Goal: Transaction & Acquisition: Purchase product/service

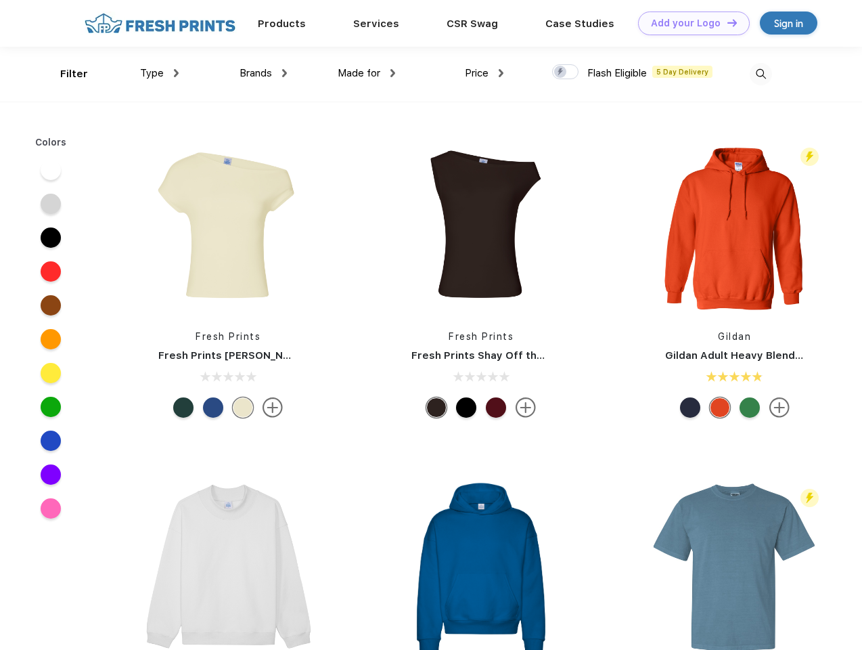
click at [689, 23] on link "Add your Logo Design Tool" at bounding box center [694, 24] width 112 height 24
click at [0, 0] on div "Design Tool" at bounding box center [0, 0] width 0 height 0
click at [726, 22] on link "Add your Logo Design Tool" at bounding box center [694, 24] width 112 height 24
click at [65, 74] on div "Filter" at bounding box center [74, 74] width 28 height 16
click at [160, 73] on span "Type" at bounding box center [152, 73] width 24 height 12
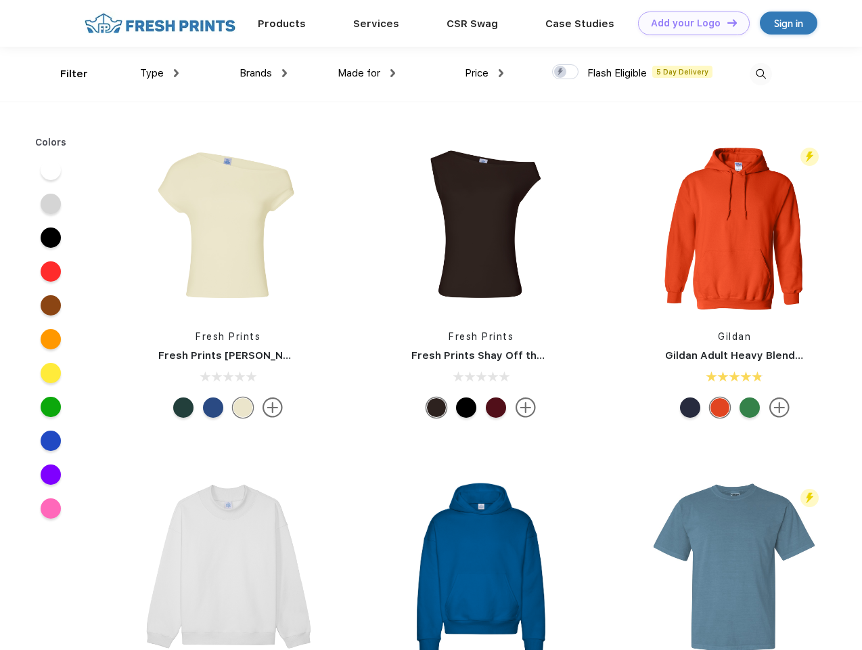
click at [263, 73] on span "Brands" at bounding box center [256, 73] width 32 height 12
click at [367, 73] on span "Made for" at bounding box center [359, 73] width 43 height 12
click at [485, 73] on span "Price" at bounding box center [477, 73] width 24 height 12
click at [566, 72] on div at bounding box center [565, 71] width 26 height 15
click at [561, 72] on input "checkbox" at bounding box center [556, 68] width 9 height 9
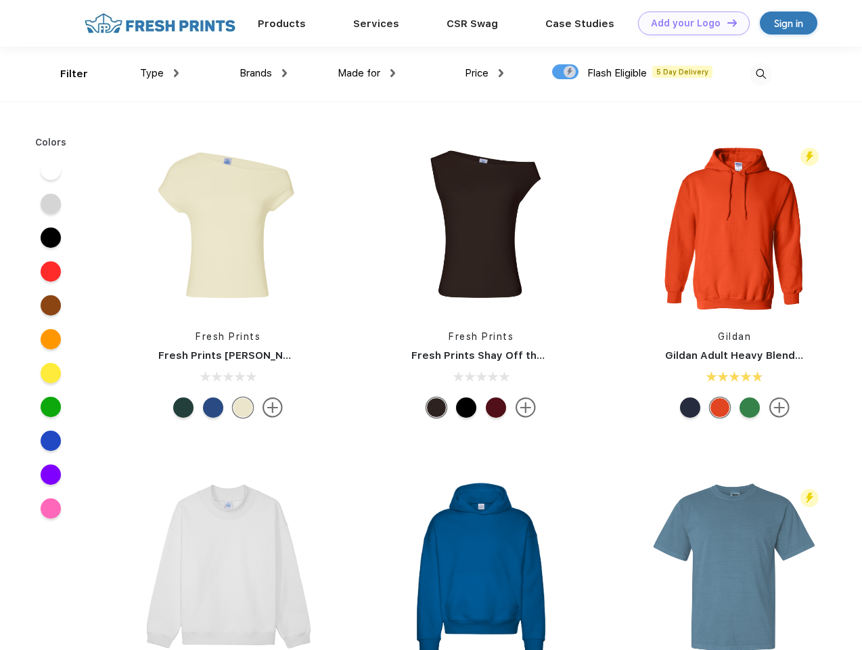
click at [761, 74] on img at bounding box center [761, 74] width 22 height 22
